Goal: Task Accomplishment & Management: Complete application form

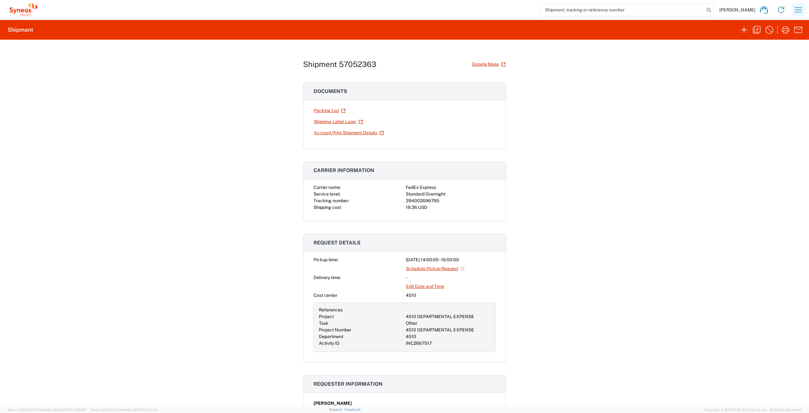
click at [801, 10] on icon "button" at bounding box center [798, 10] width 10 height 10
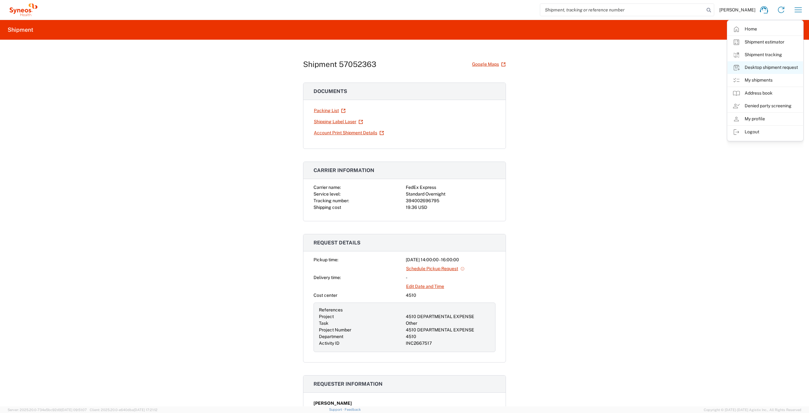
click at [771, 68] on link "Desktop shipment request" at bounding box center [765, 67] width 75 height 13
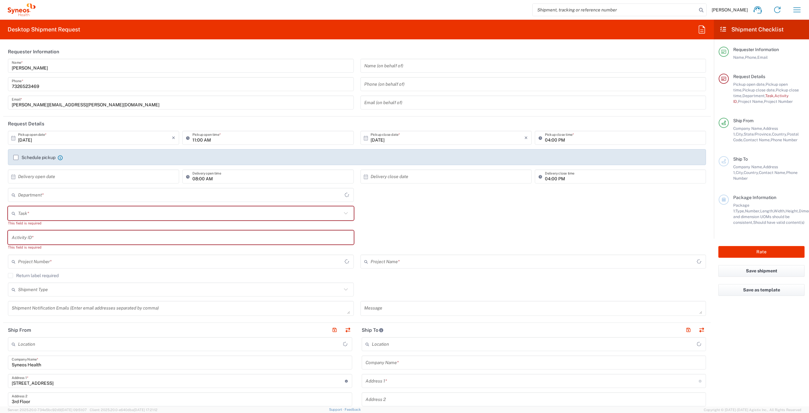
type input "[US_STATE]"
type input "[GEOGRAPHIC_DATA]"
type input "4510"
type input "Syneos Health Commercial Servi- [GEOGRAPHIC_DATA] [GEOGRAPHIC_DATA]"
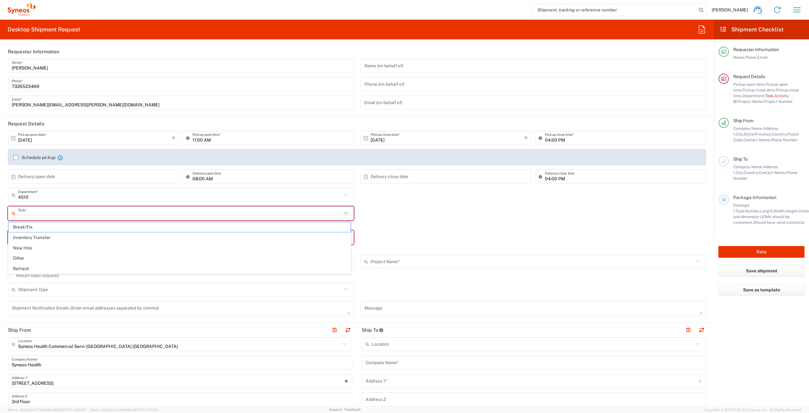
click at [51, 213] on input "text" at bounding box center [180, 213] width 324 height 11
click at [50, 224] on span "Break/Fix" at bounding box center [180, 227] width 342 height 10
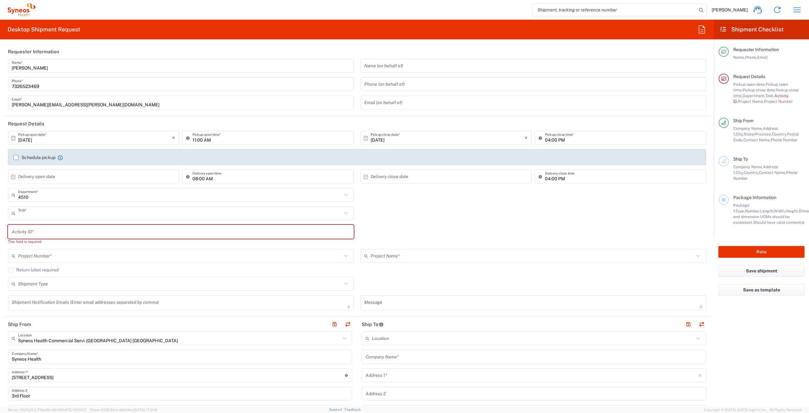
type input "Break/Fix"
click at [46, 235] on input "text" at bounding box center [181, 231] width 338 height 11
paste input "INC2663482"
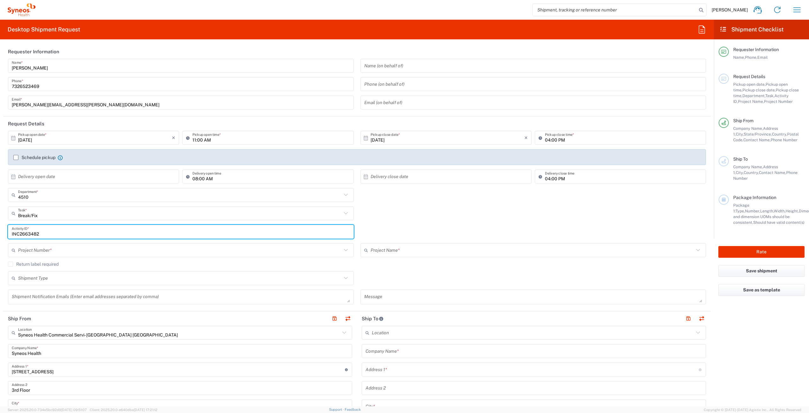
type input "INC2663482"
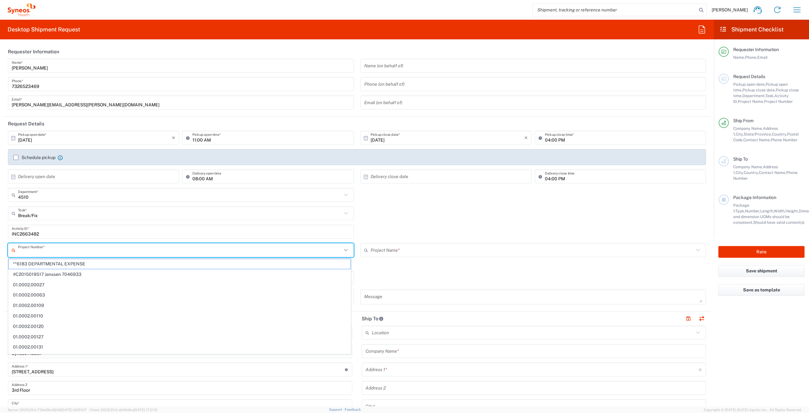
click at [79, 254] on input "text" at bounding box center [180, 249] width 324 height 11
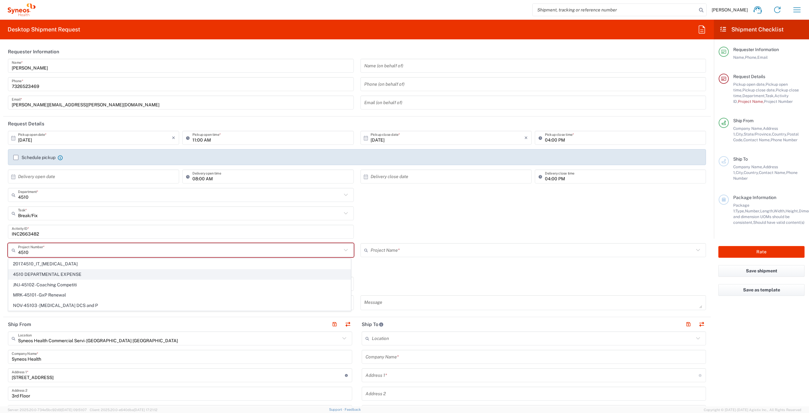
click at [88, 276] on span "4510 DEPARTMENTAL EXPENSE" at bounding box center [180, 274] width 342 height 10
type input "4510 DEPARTMENTAL EXPENSE"
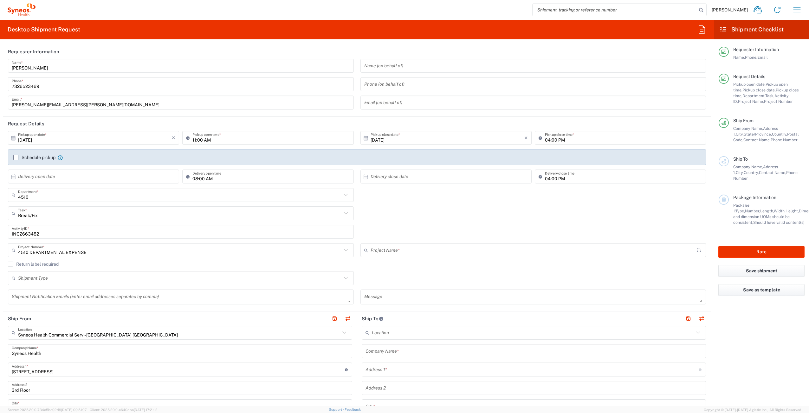
type input "4510 DEPARTMENTAL EXPENSE"
click at [12, 264] on label "Return label required" at bounding box center [33, 263] width 51 height 5
click at [10, 264] on input "Return label required" at bounding box center [10, 264] width 0 height 0
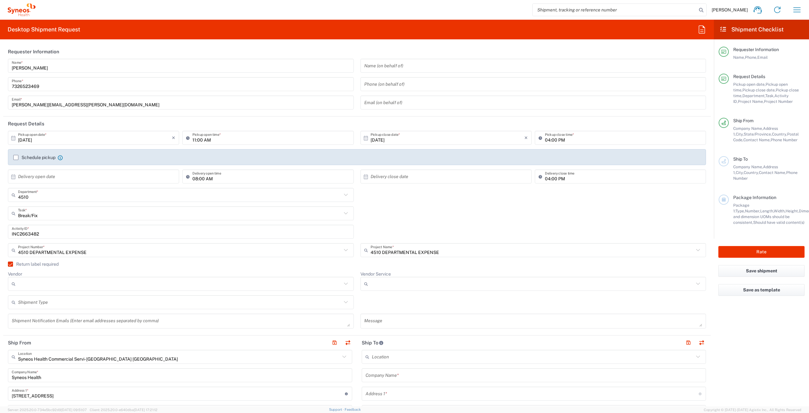
click at [84, 287] on input "Vendor" at bounding box center [180, 283] width 324 height 10
click at [52, 317] on span "UPS" at bounding box center [180, 318] width 342 height 10
type input "UPS"
click at [398, 283] on input "Vendor Service" at bounding box center [533, 283] width 324 height 10
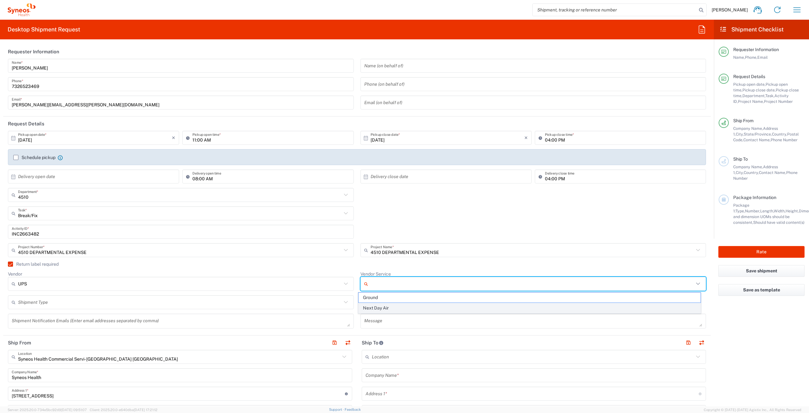
click at [399, 304] on span "Next Day Air" at bounding box center [530, 308] width 342 height 10
type input "Next Day Air"
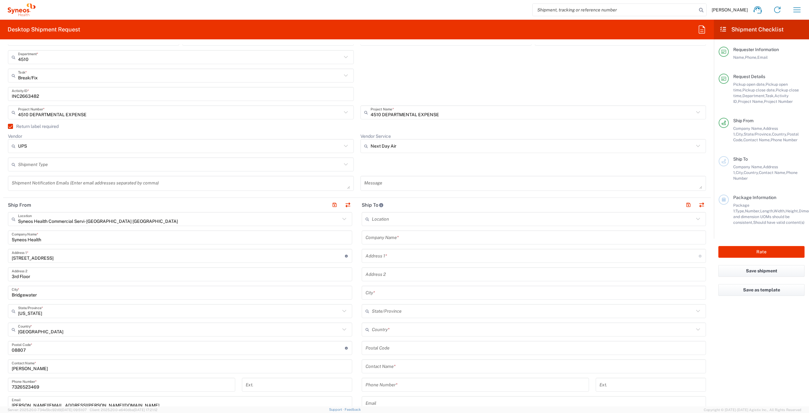
scroll to position [149, 0]
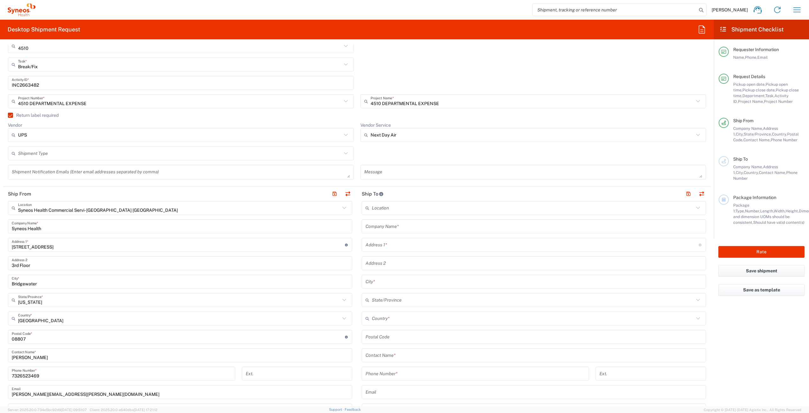
click at [413, 229] on input "text" at bounding box center [534, 226] width 337 height 11
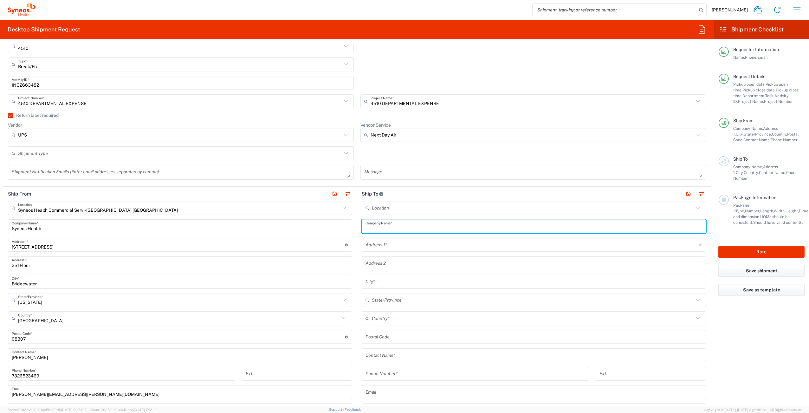
paste input "[PERSON_NAME]"
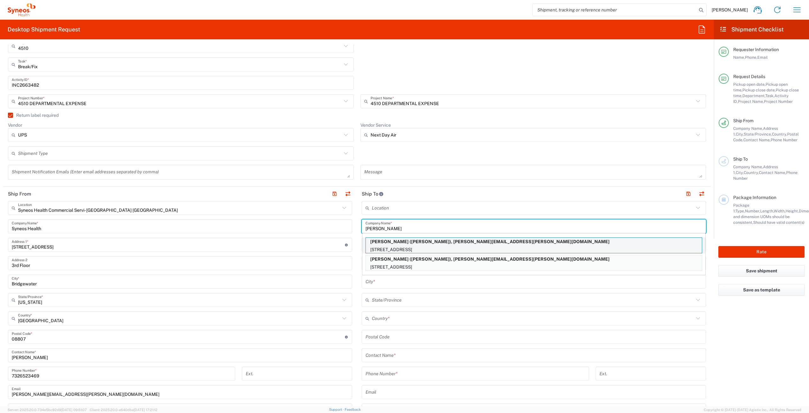
type input "[PERSON_NAME]"
click at [498, 246] on p "[STREET_ADDRESS]" at bounding box center [534, 249] width 336 height 8
type input "[STREET_ADDRESS]"
type input "[GEOGRAPHIC_DATA]"
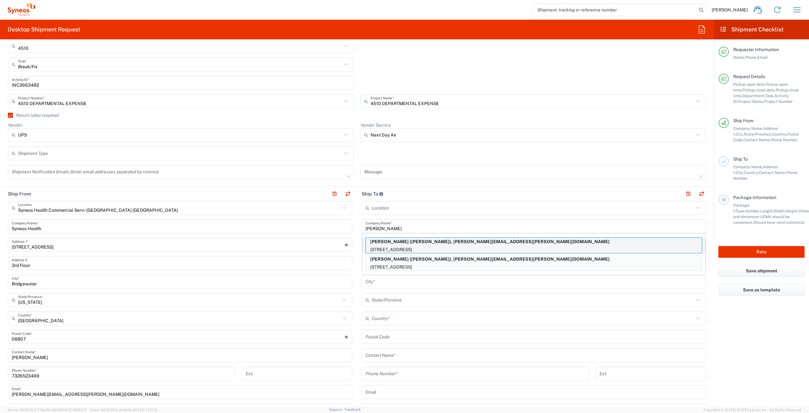
type input "92131"
type input "[PERSON_NAME]"
type input "8588297425"
type input "[PERSON_NAME][EMAIL_ADDRESS][PERSON_NAME][DOMAIN_NAME]"
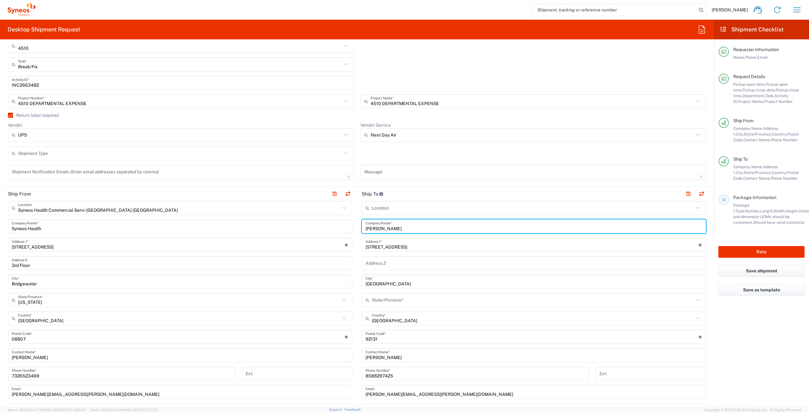
type input "[US_STATE]"
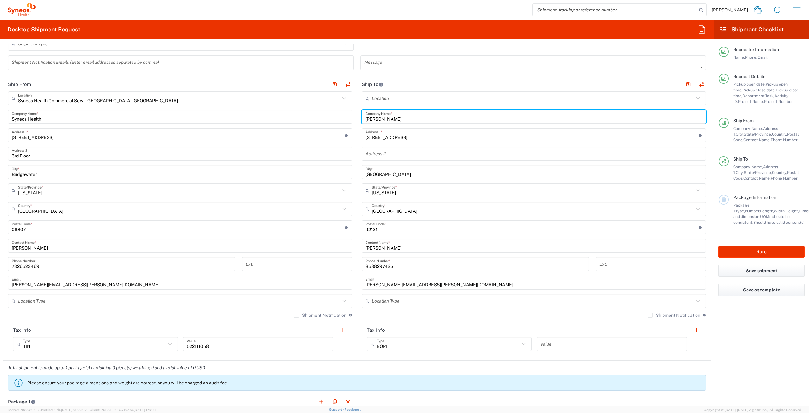
scroll to position [260, 0]
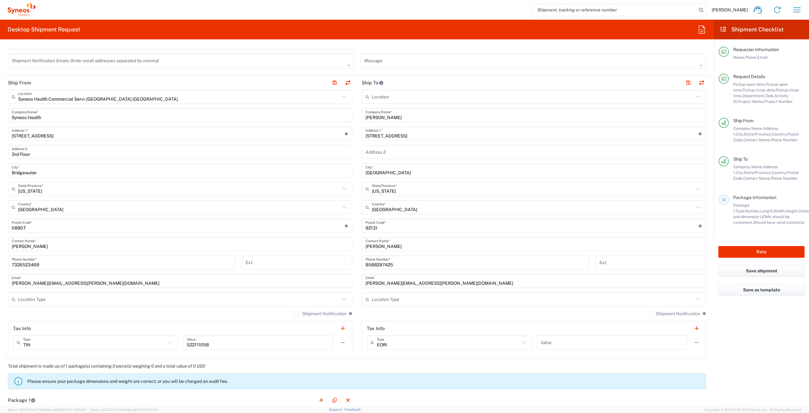
click at [648, 315] on label "Shipment Notification" at bounding box center [674, 313] width 53 height 5
click at [650, 313] on input "Shipment Notification" at bounding box center [650, 313] width 0 height 0
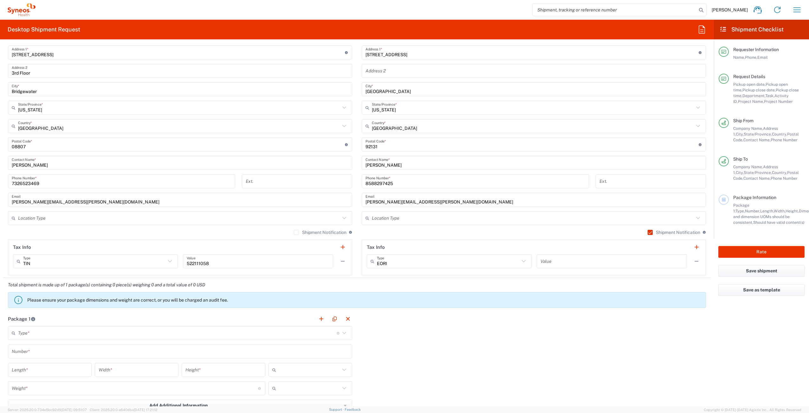
scroll to position [460, 0]
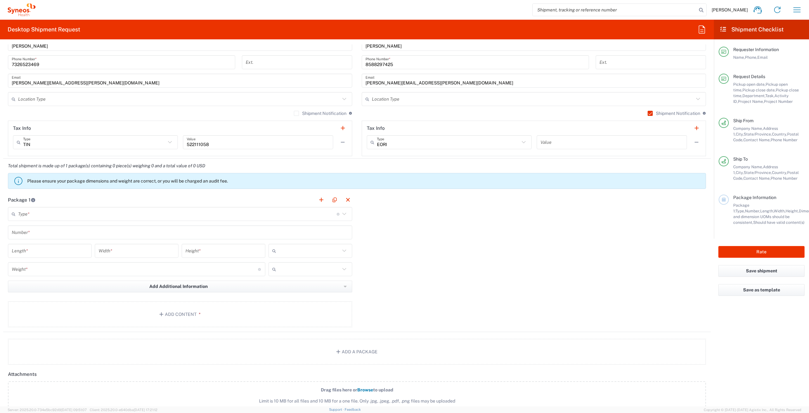
click at [39, 215] on input "text" at bounding box center [177, 213] width 319 height 11
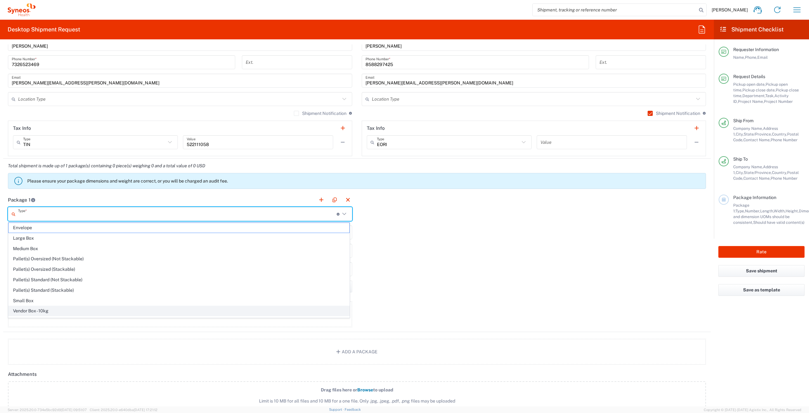
scroll to position [19, 0]
click at [69, 309] on span "Your Packaging" at bounding box center [179, 312] width 341 height 10
type input "Your Packaging"
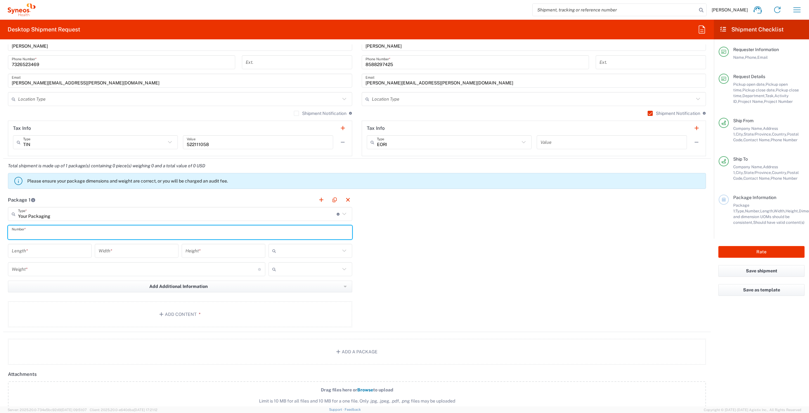
click at [44, 233] on input "text" at bounding box center [180, 232] width 337 height 11
type input "1"
click at [53, 252] on input "number" at bounding box center [50, 250] width 76 height 11
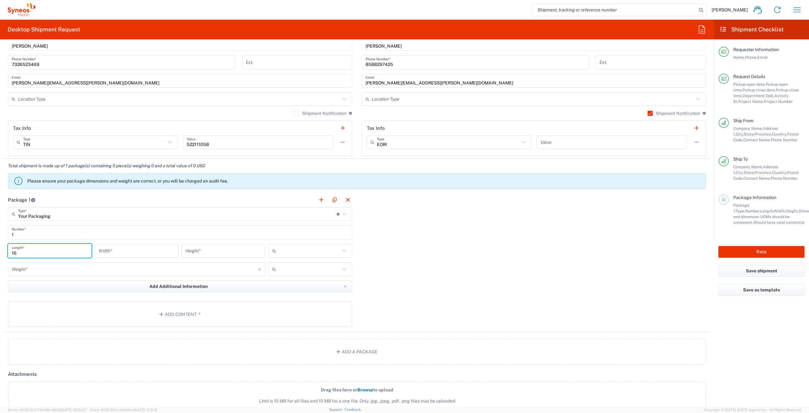
type input "16"
type input "12"
type input "3"
click at [301, 253] on input "text" at bounding box center [310, 250] width 62 height 10
click at [290, 282] on span "in" at bounding box center [308, 285] width 82 height 10
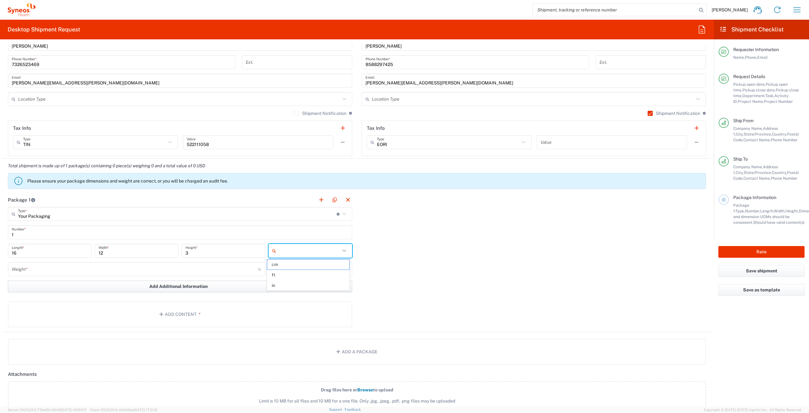
type input "in"
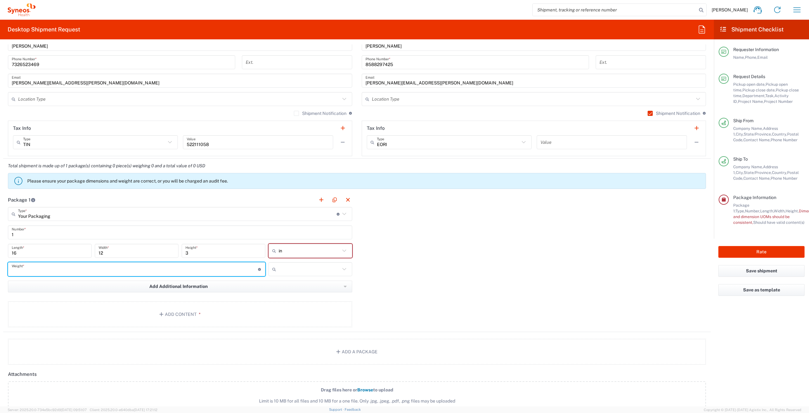
click at [150, 270] on input "number" at bounding box center [135, 269] width 246 height 11
type input "6"
click at [309, 269] on input "text" at bounding box center [310, 269] width 62 height 10
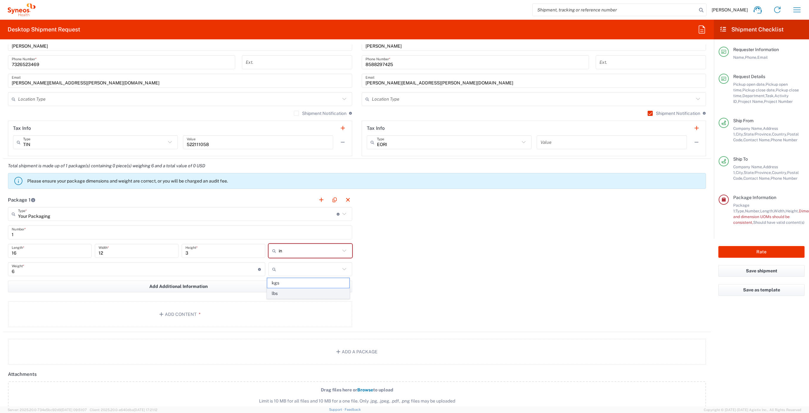
click at [301, 290] on span "lbs" at bounding box center [308, 293] width 82 height 10
type input "lbs"
click at [254, 312] on button "Add Content *" at bounding box center [180, 314] width 344 height 26
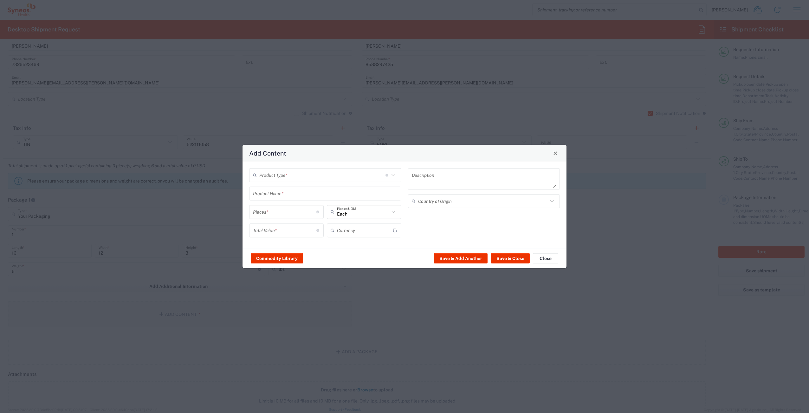
type input "US Dollar"
click at [305, 176] on input "text" at bounding box center [322, 174] width 126 height 11
click at [294, 197] on span "General Commodity" at bounding box center [325, 199] width 151 height 10
type input "General Commodity"
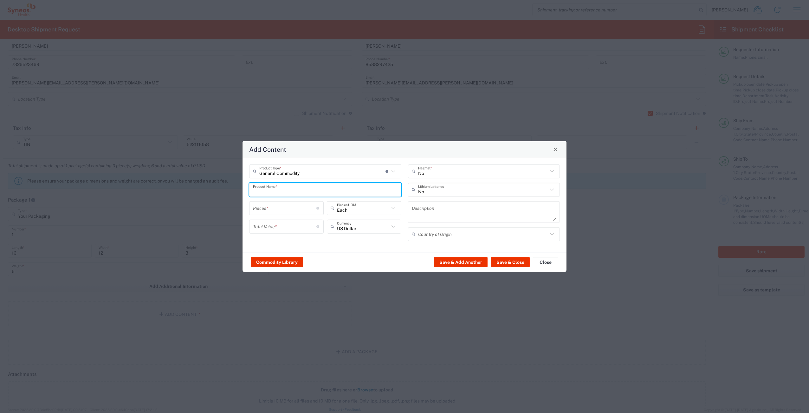
click at [300, 189] on input "text" at bounding box center [325, 189] width 145 height 11
click at [276, 202] on div "Laptop Dell 5420" at bounding box center [325, 204] width 151 height 11
type input "Laptop Dell 5420"
type textarea "Laptop Latitude Dell 5420"
type input "[GEOGRAPHIC_DATA]"
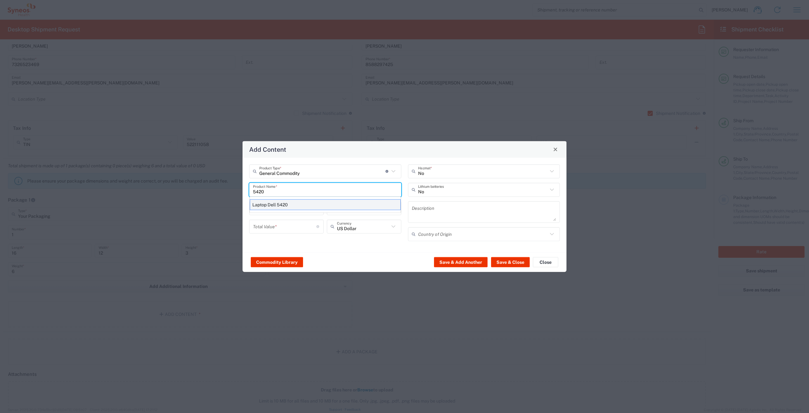
type input "Yes"
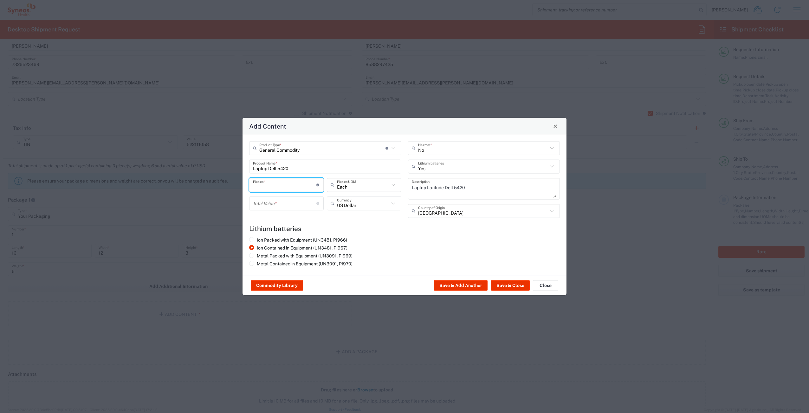
click at [289, 186] on input "number" at bounding box center [284, 184] width 63 height 11
type input "1"
click at [286, 204] on input "number" at bounding box center [284, 203] width 63 height 11
type input "1000"
click at [509, 287] on button "Save & Close" at bounding box center [510, 285] width 39 height 10
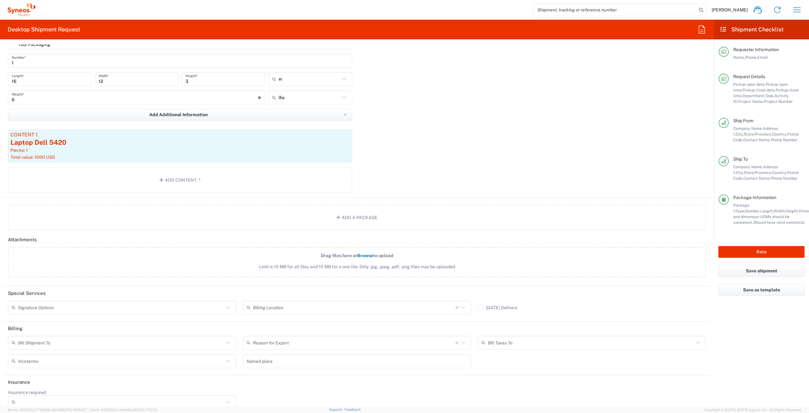
scroll to position [641, 0]
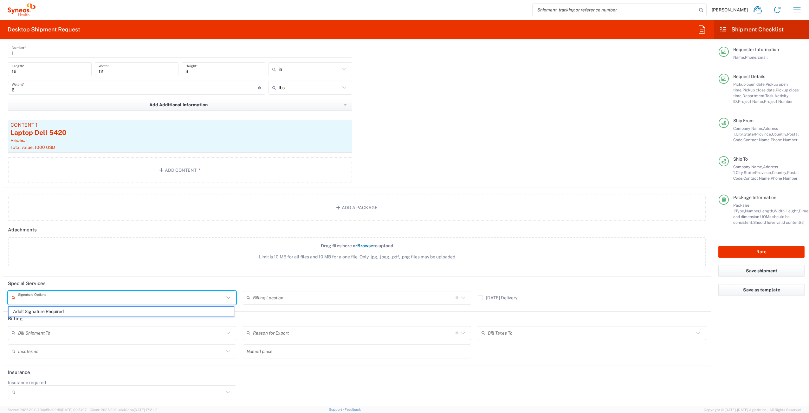
click at [106, 297] on input "text" at bounding box center [121, 297] width 206 height 11
click at [101, 308] on span "Adult Signature Required" at bounding box center [121, 311] width 225 height 10
type input "Adult Signature Required"
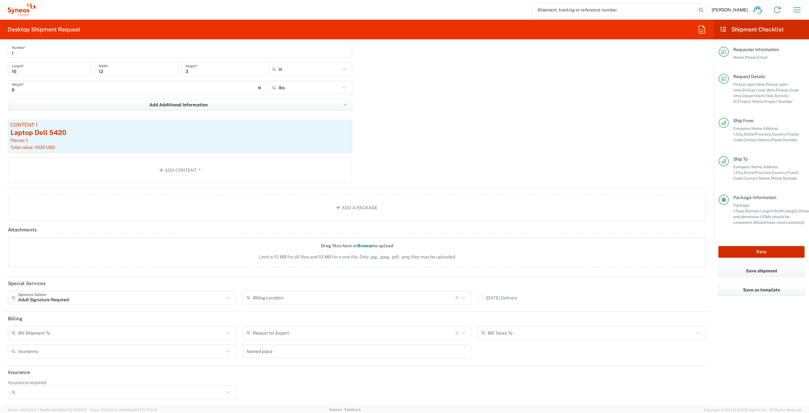
click at [741, 253] on button "Rate" at bounding box center [762, 252] width 86 height 12
type input "4510 DEPARTMENTAL EXPENSE"
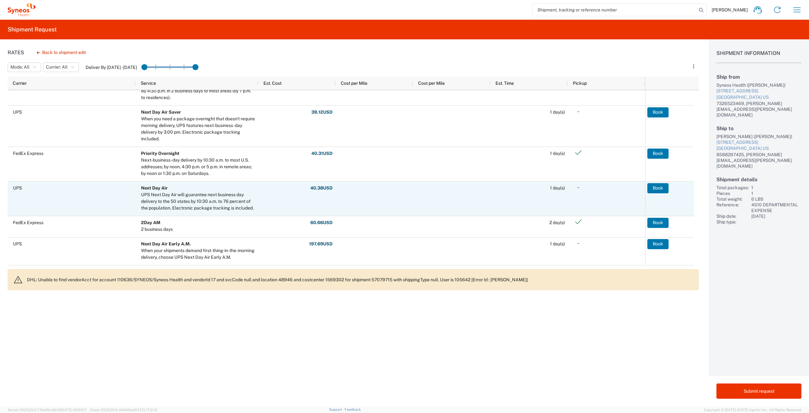
scroll to position [172, 0]
click at [657, 191] on button "Book" at bounding box center [658, 188] width 21 height 10
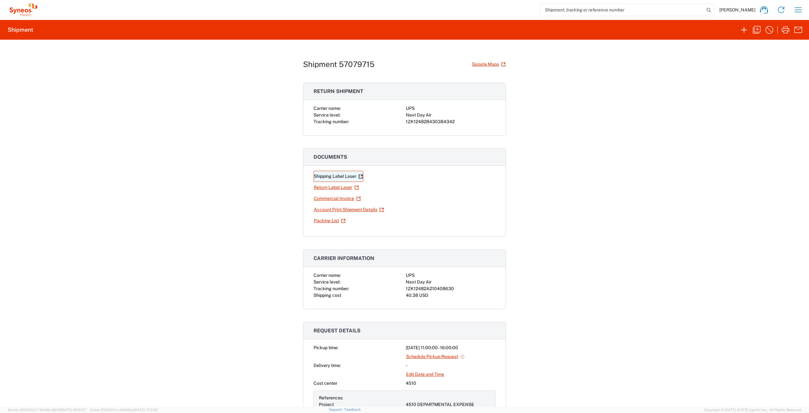
click at [348, 176] on link "Shipping Label Laser" at bounding box center [339, 176] width 50 height 11
click at [343, 187] on link "Return Label Laser" at bounding box center [337, 187] width 46 height 11
